Goal: Navigation & Orientation: Understand site structure

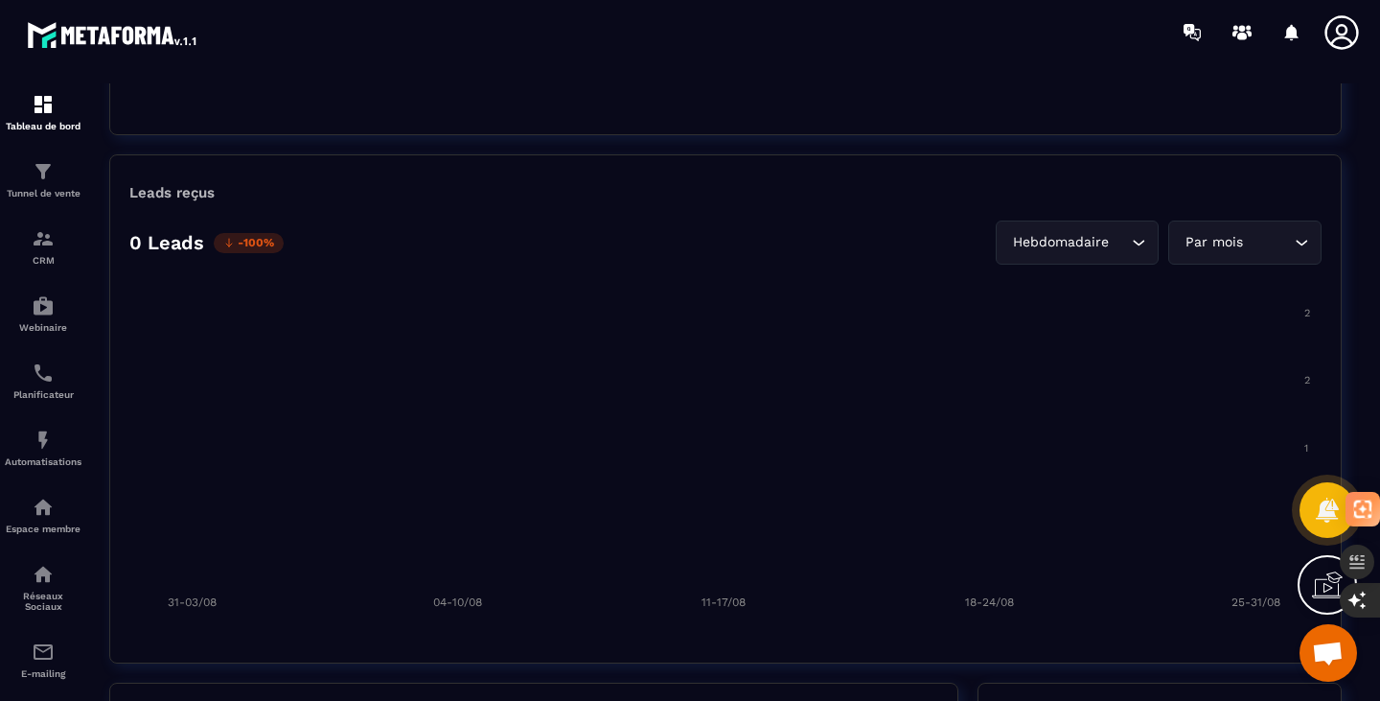
scroll to position [1352, 0]
click at [45, 596] on div "Réseaux Sociaux" at bounding box center [43, 587] width 77 height 49
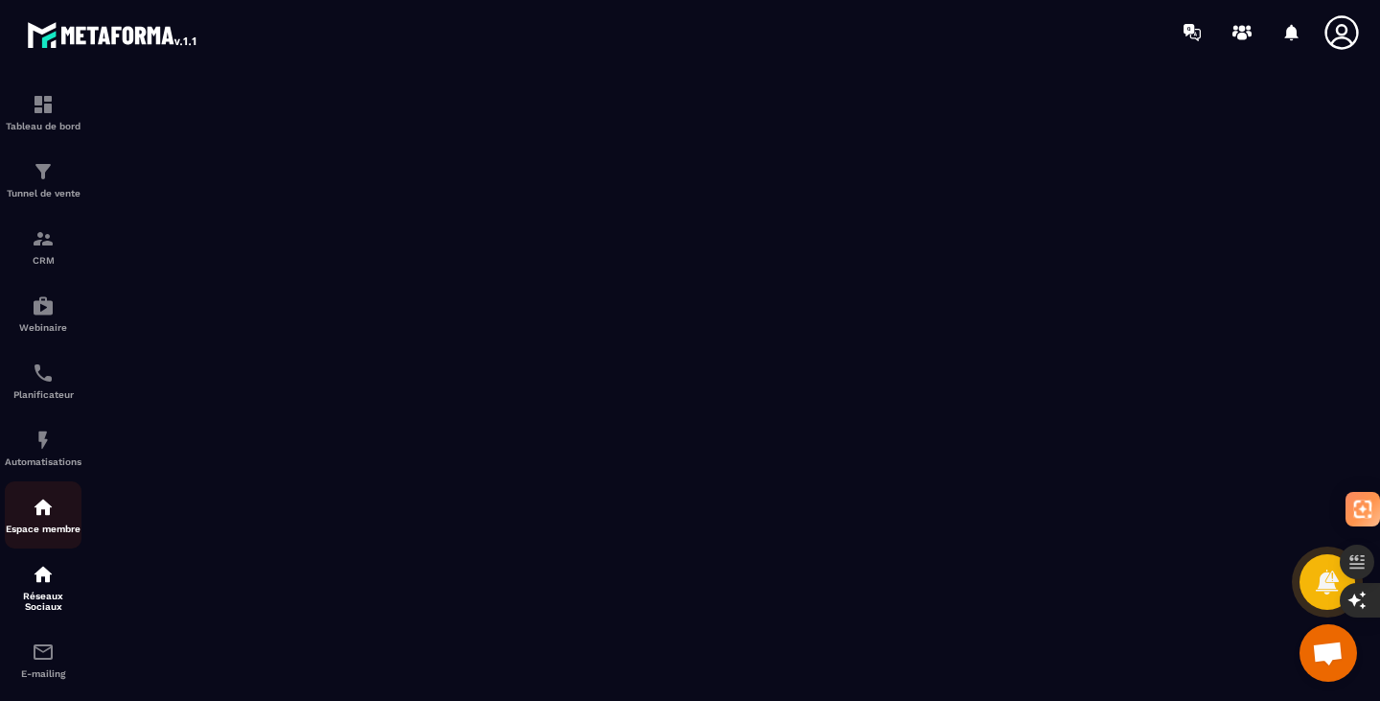
click at [43, 514] on img at bounding box center [43, 506] width 23 height 23
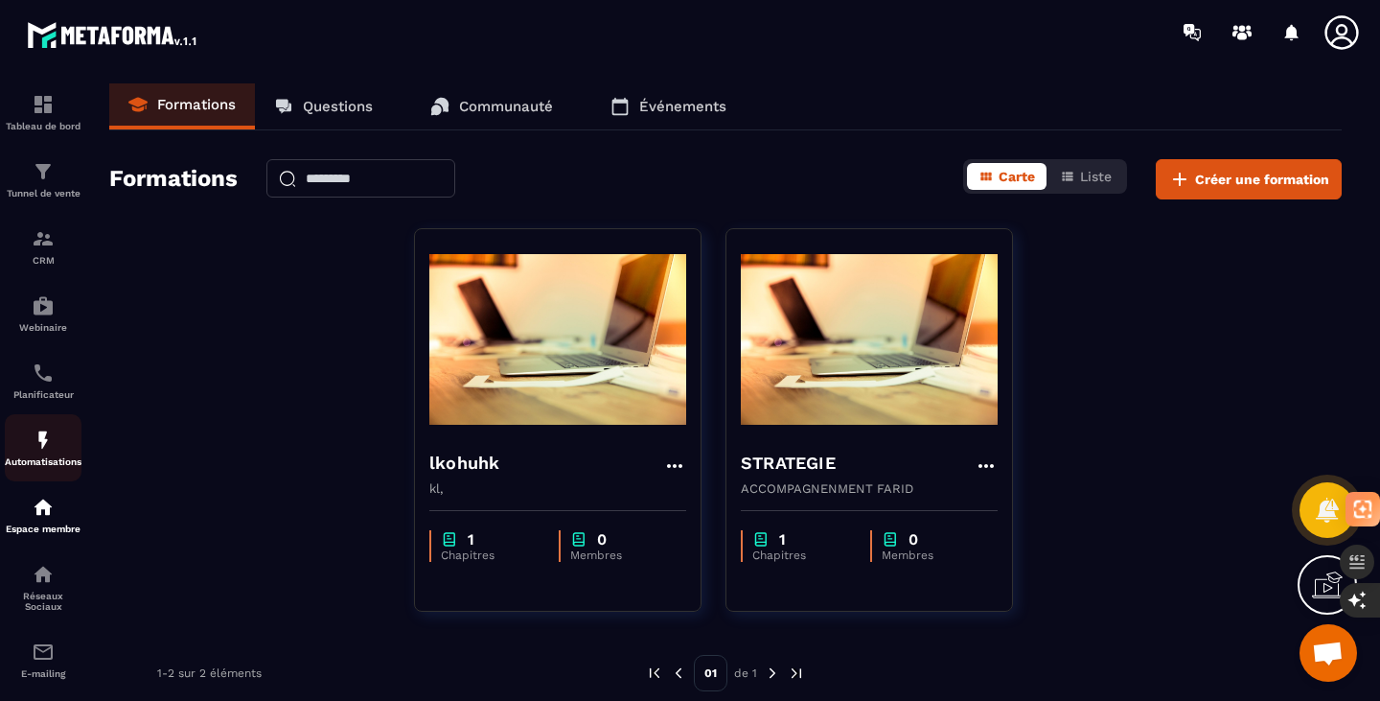
click at [35, 460] on div "Automatisations" at bounding box center [43, 447] width 77 height 38
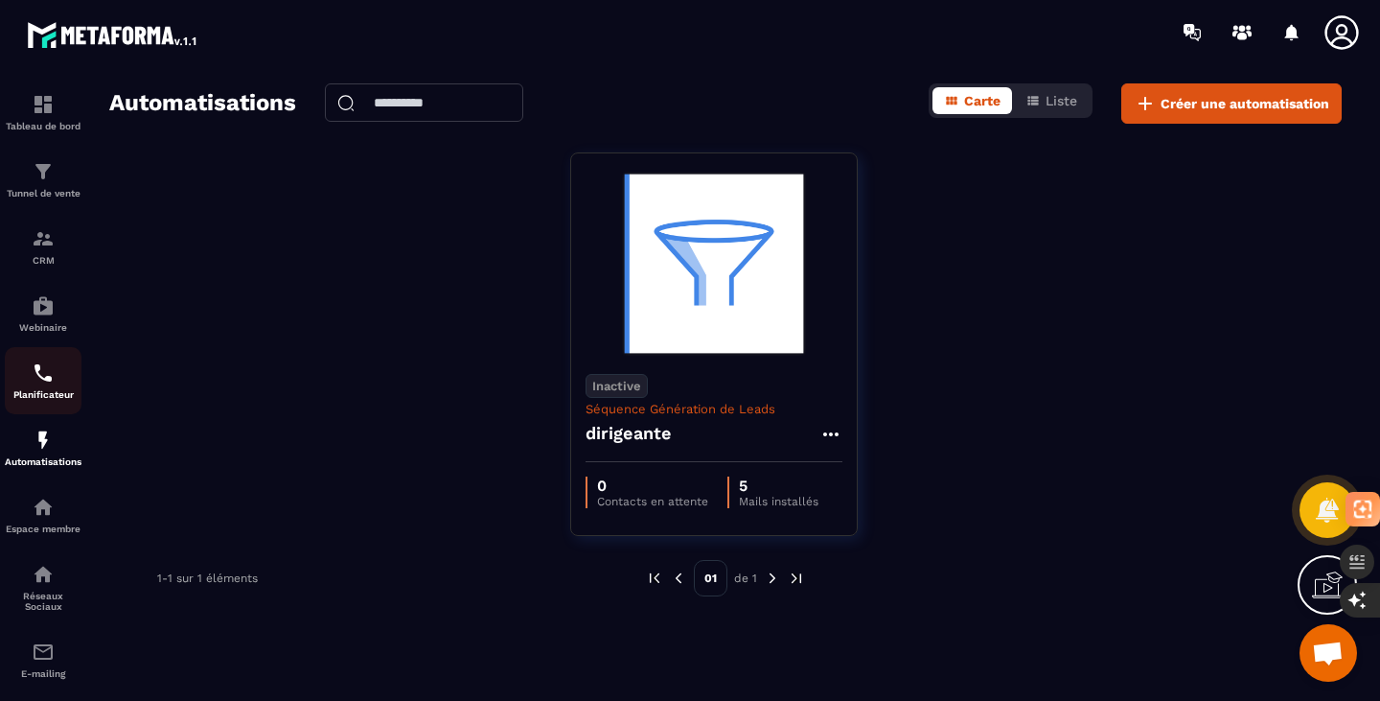
click at [41, 372] on img at bounding box center [43, 372] width 23 height 23
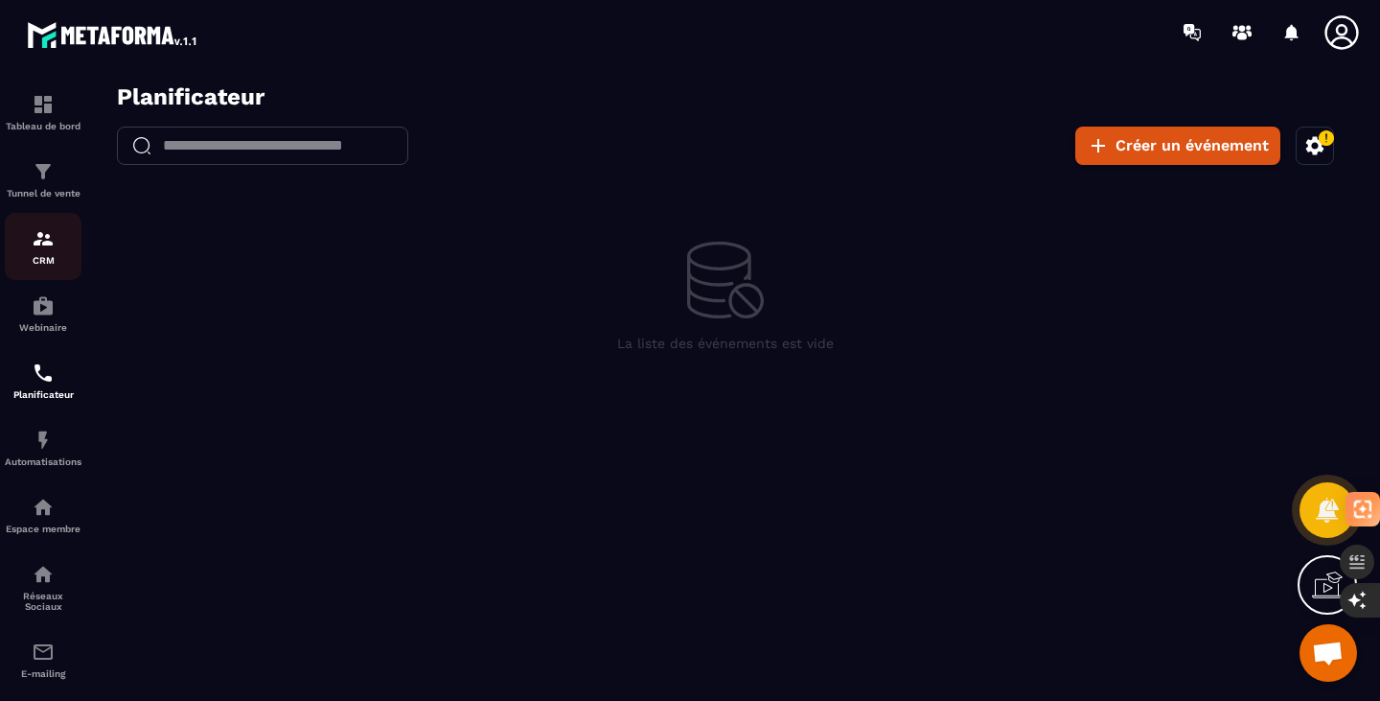
click at [38, 244] on img at bounding box center [43, 238] width 23 height 23
